Goal: Find specific page/section: Find specific page/section

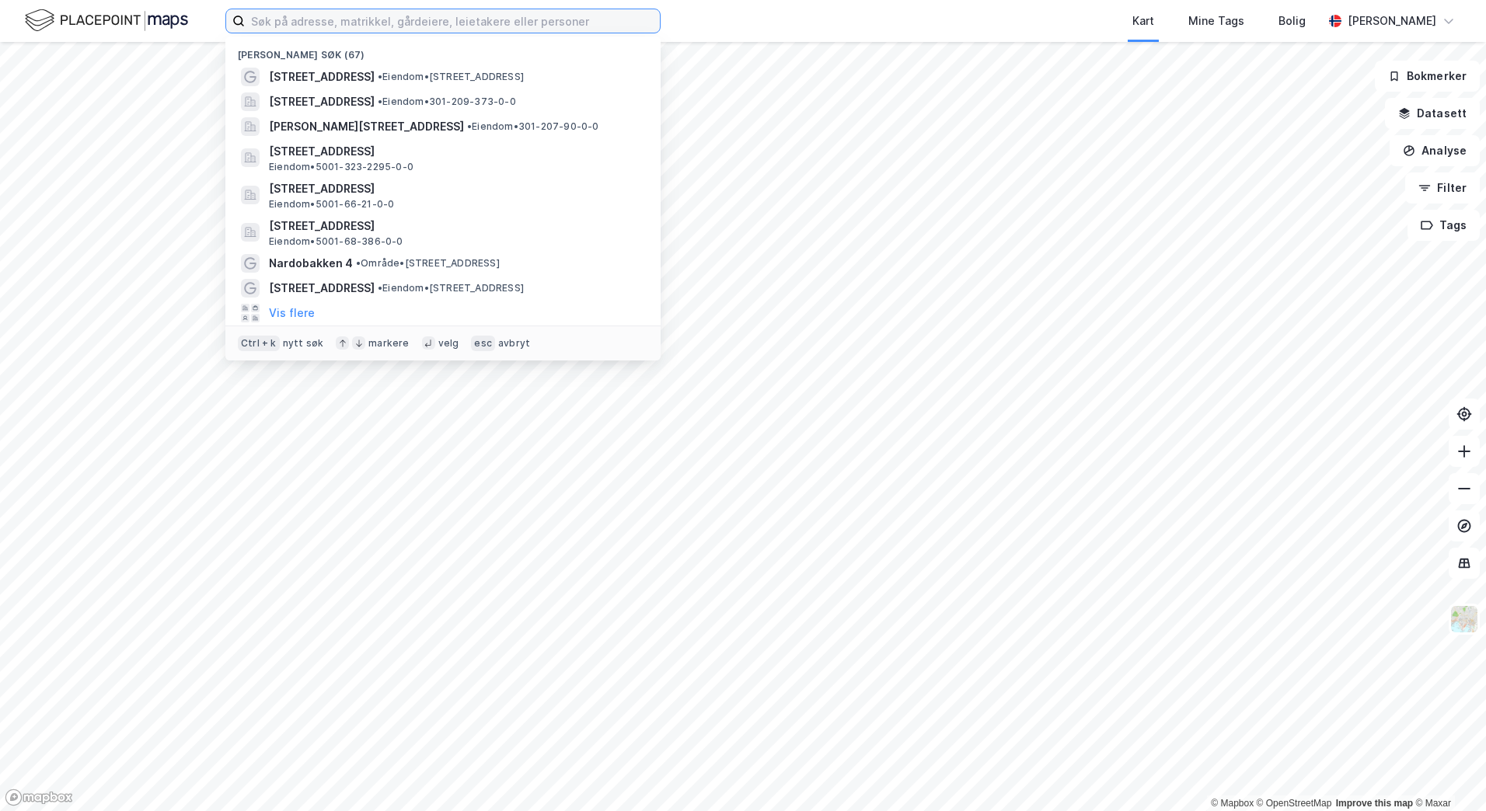
click at [395, 18] on input at bounding box center [452, 20] width 415 height 23
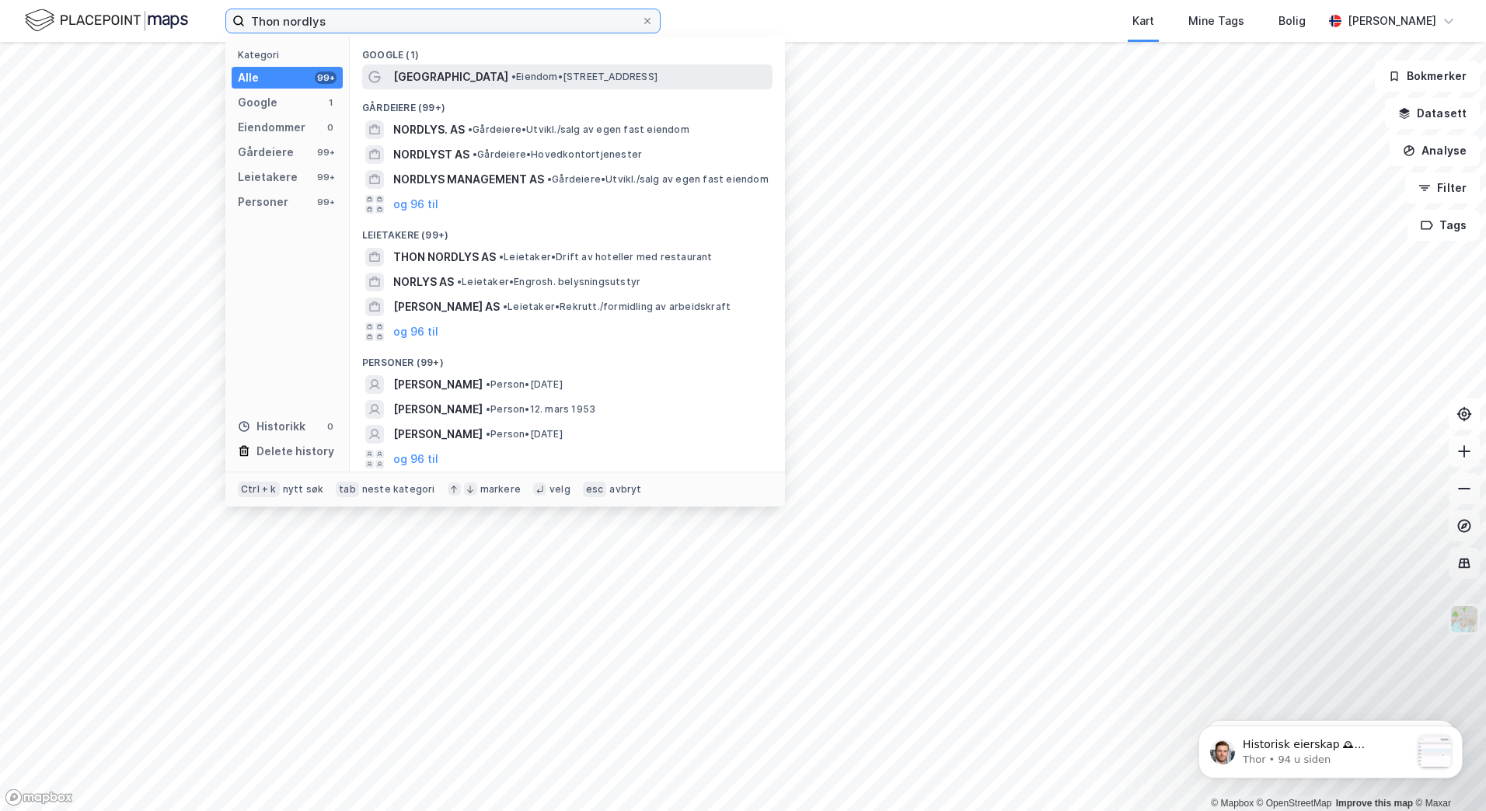
type input "Thon nordlys"
click at [426, 71] on span "[GEOGRAPHIC_DATA]" at bounding box center [450, 77] width 115 height 19
